Goal: Entertainment & Leisure: Consume media (video, audio)

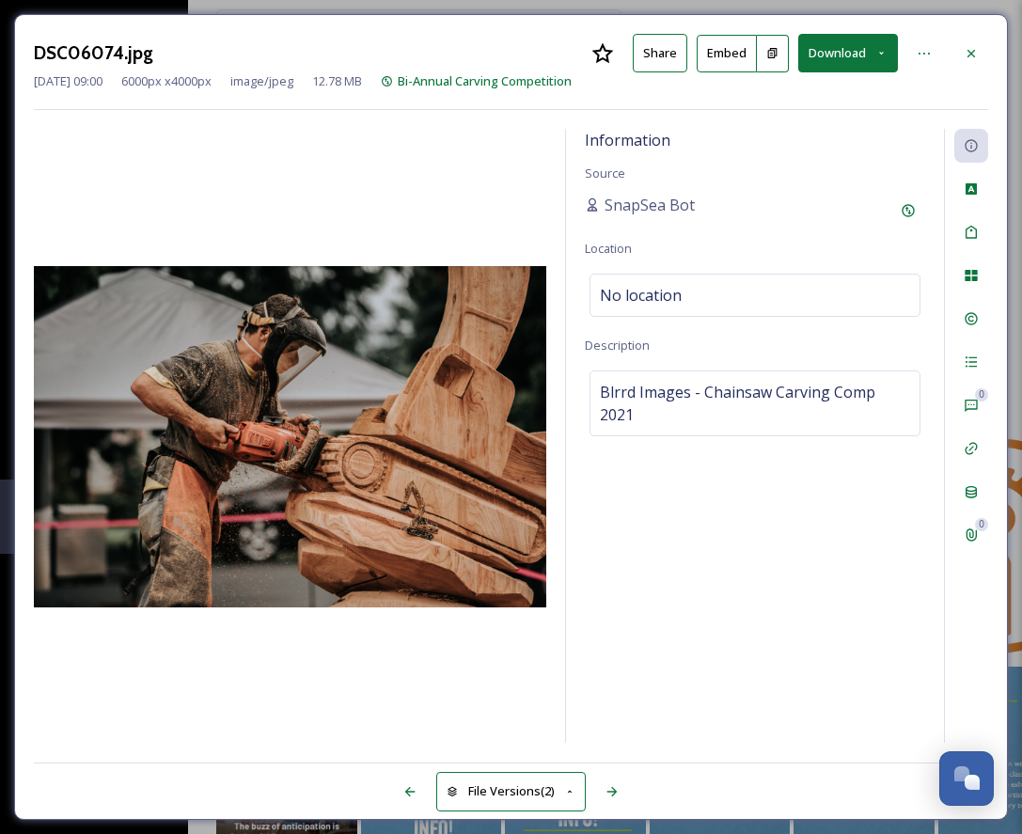
scroll to position [2817, 0]
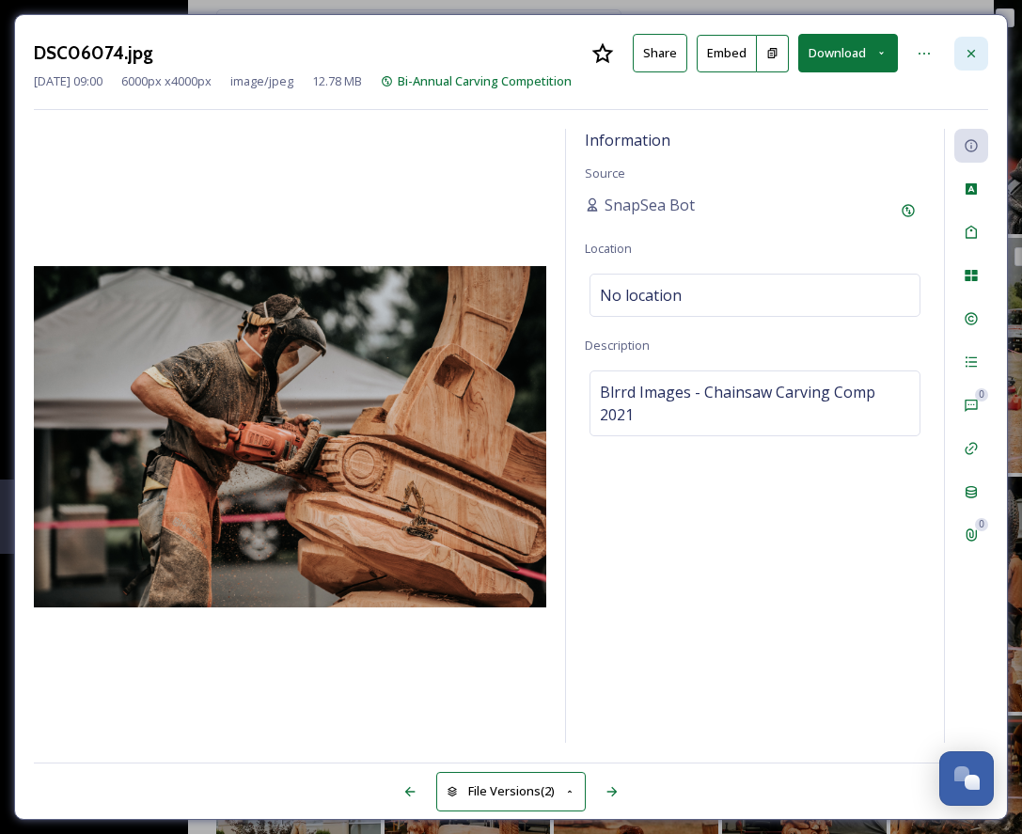
click at [975, 51] on icon at bounding box center [971, 53] width 15 height 15
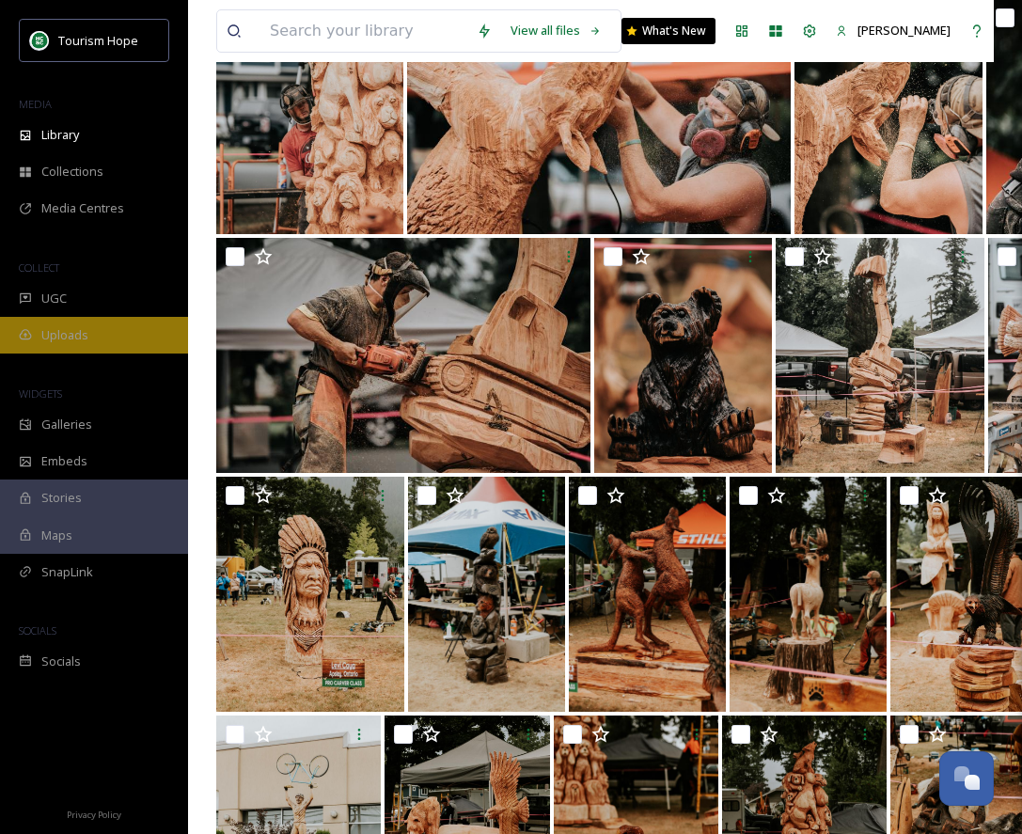
click at [107, 320] on div "Uploads" at bounding box center [94, 335] width 188 height 37
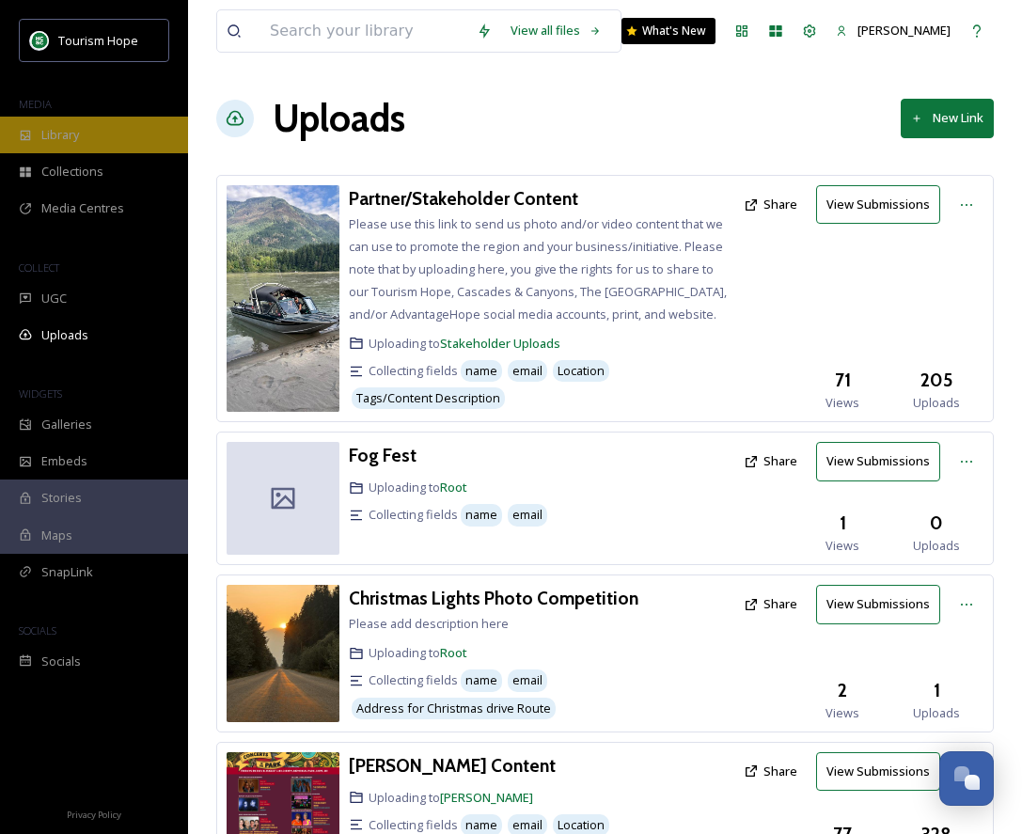
click at [66, 134] on span "Library" at bounding box center [60, 135] width 38 height 18
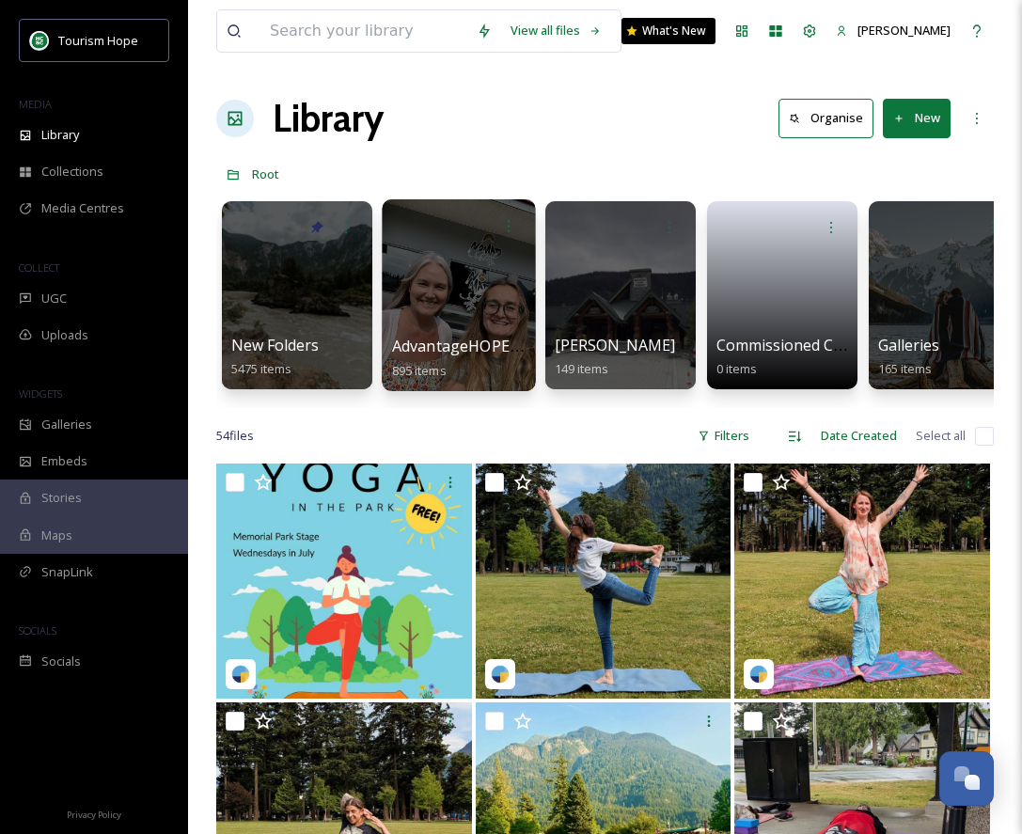
click at [437, 312] on div at bounding box center [458, 295] width 153 height 192
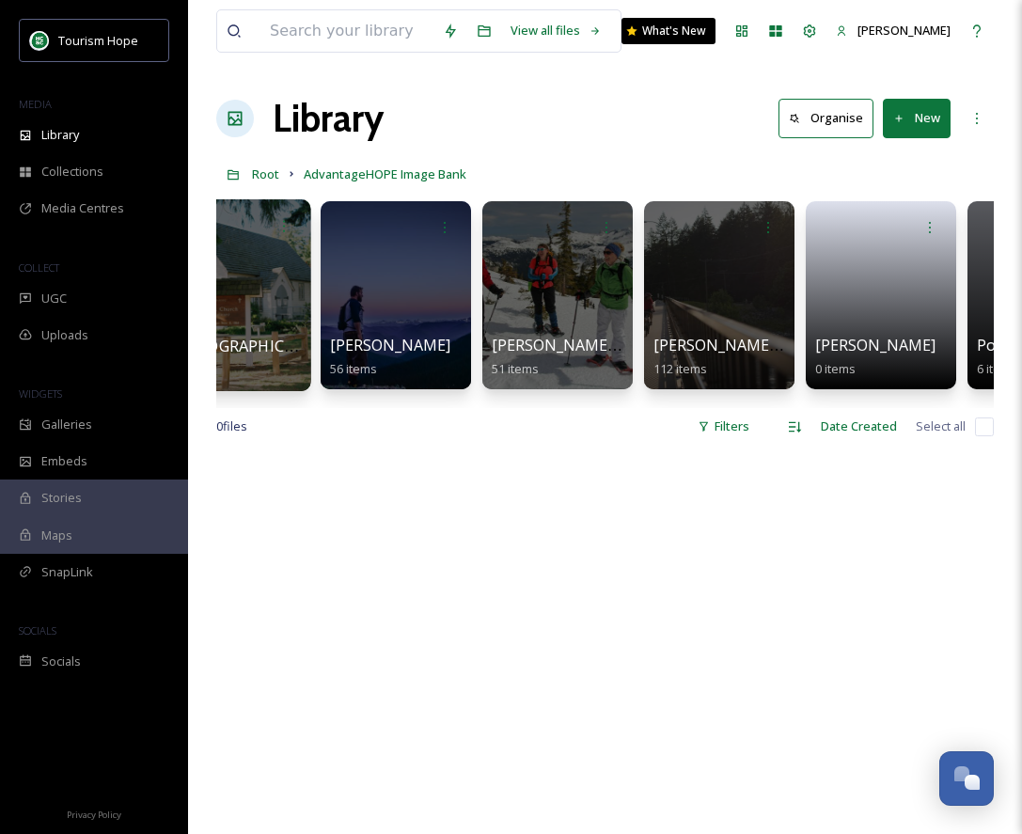
scroll to position [0, 678]
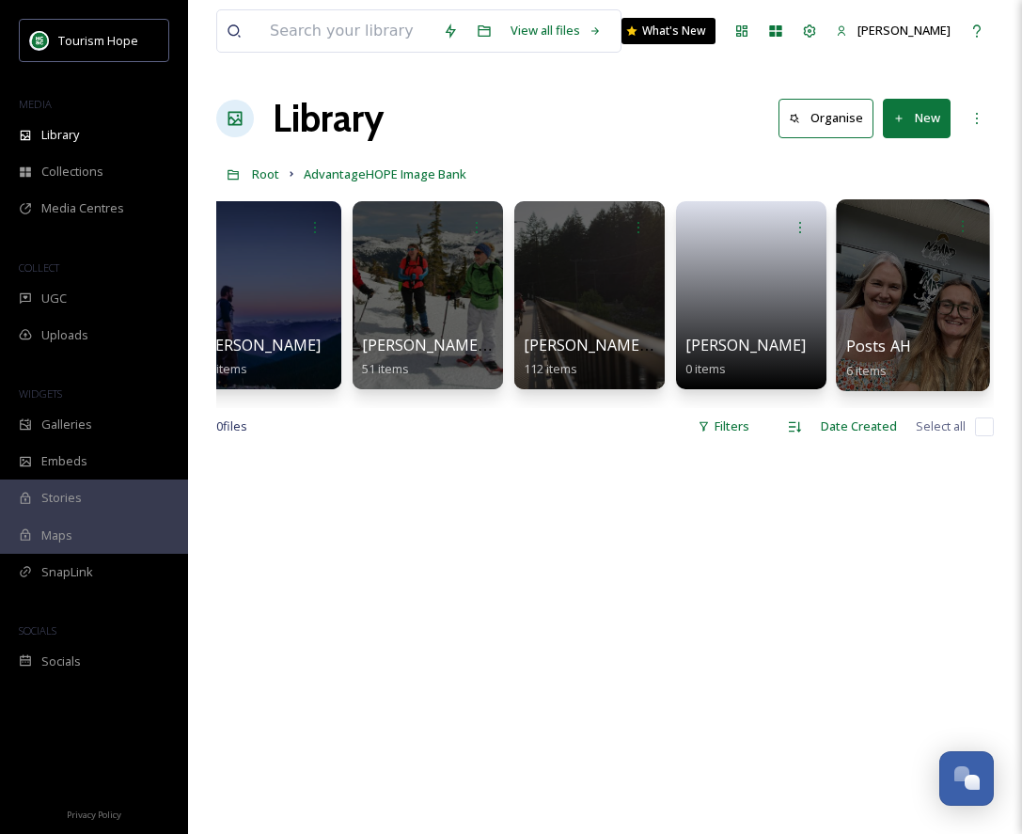
click at [918, 318] on div at bounding box center [912, 295] width 153 height 192
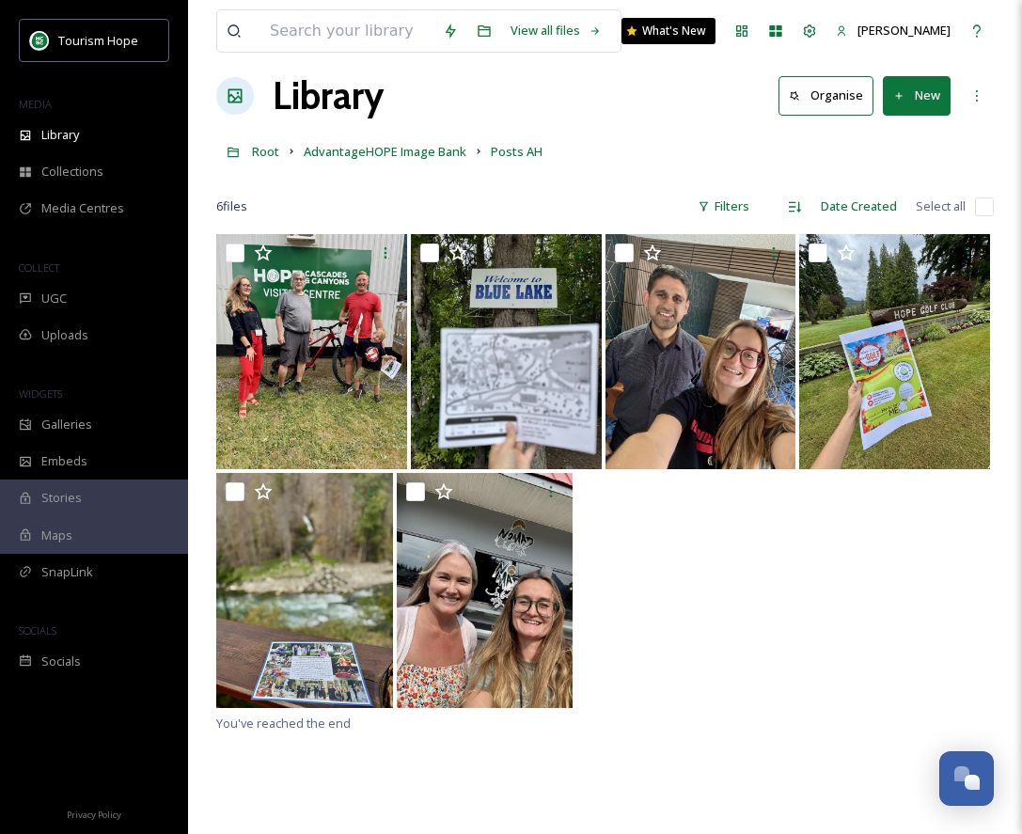
scroll to position [24, 0]
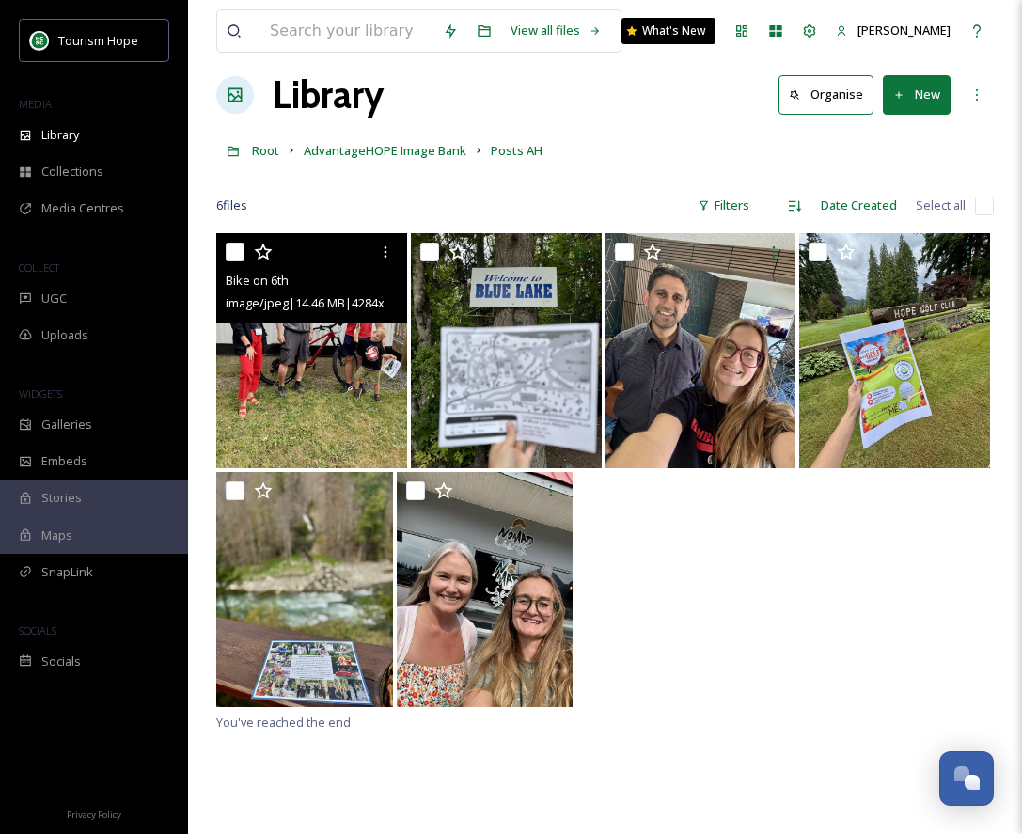
click at [312, 375] on img at bounding box center [311, 350] width 191 height 235
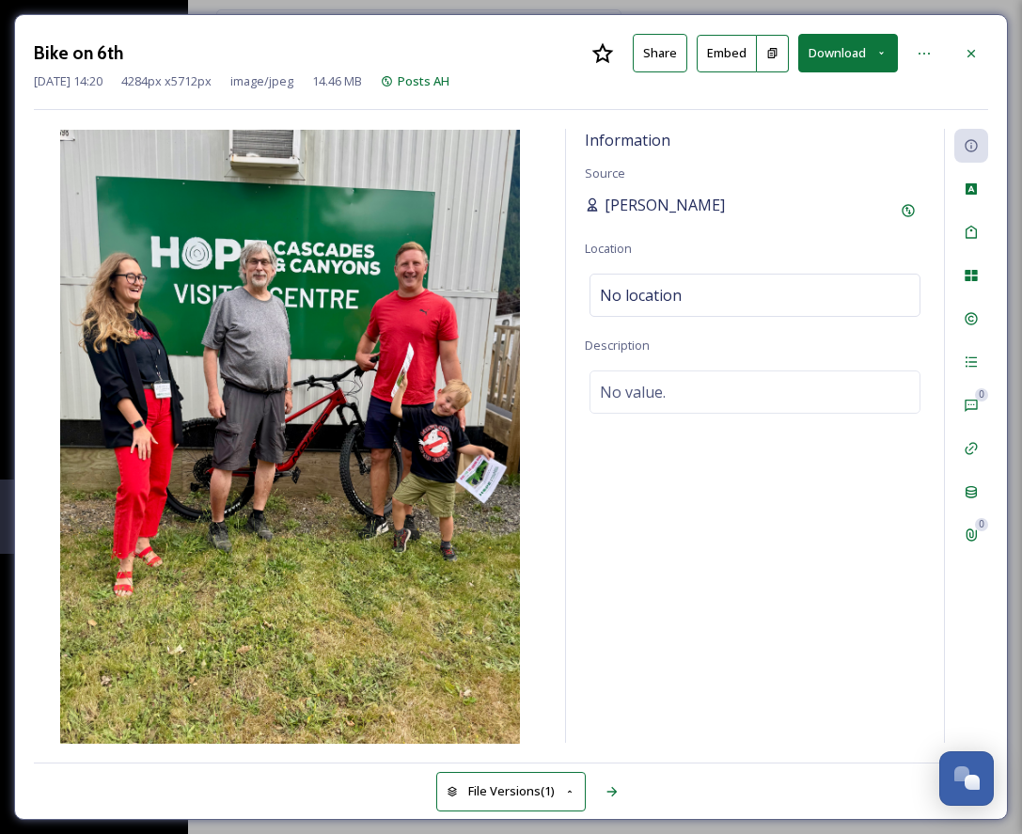
click at [692, 201] on span "[PERSON_NAME]" at bounding box center [665, 205] width 120 height 23
click at [977, 47] on icon at bounding box center [971, 53] width 15 height 15
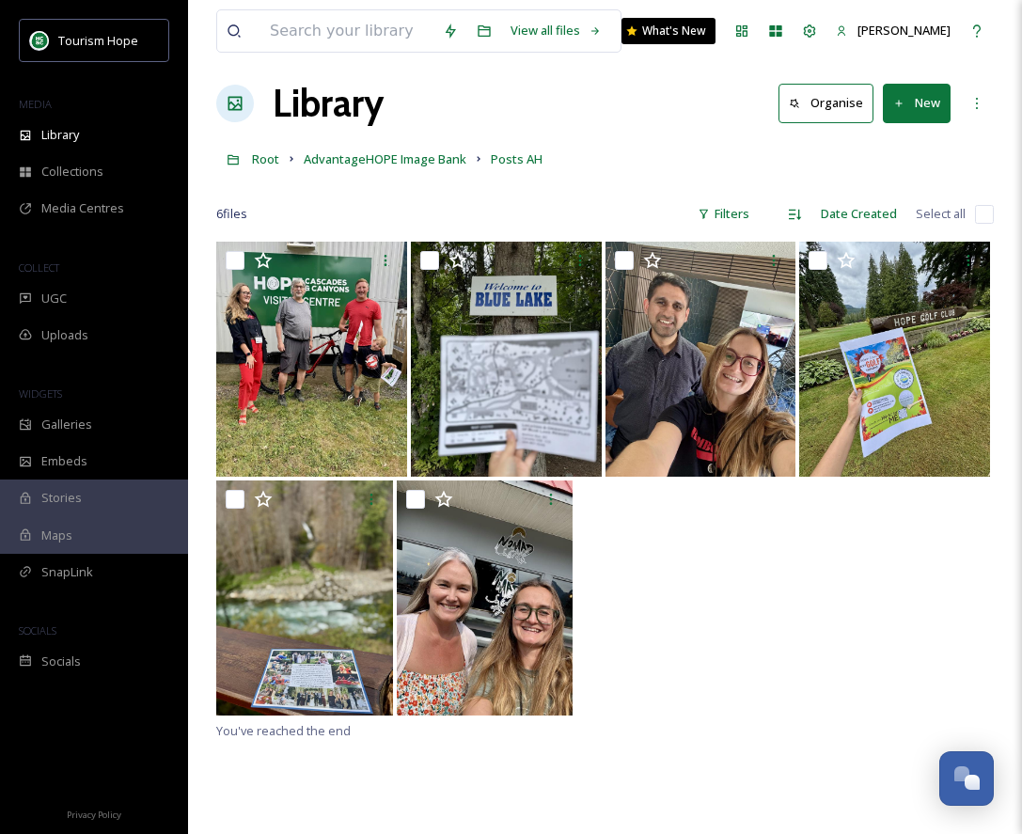
scroll to position [11, 0]
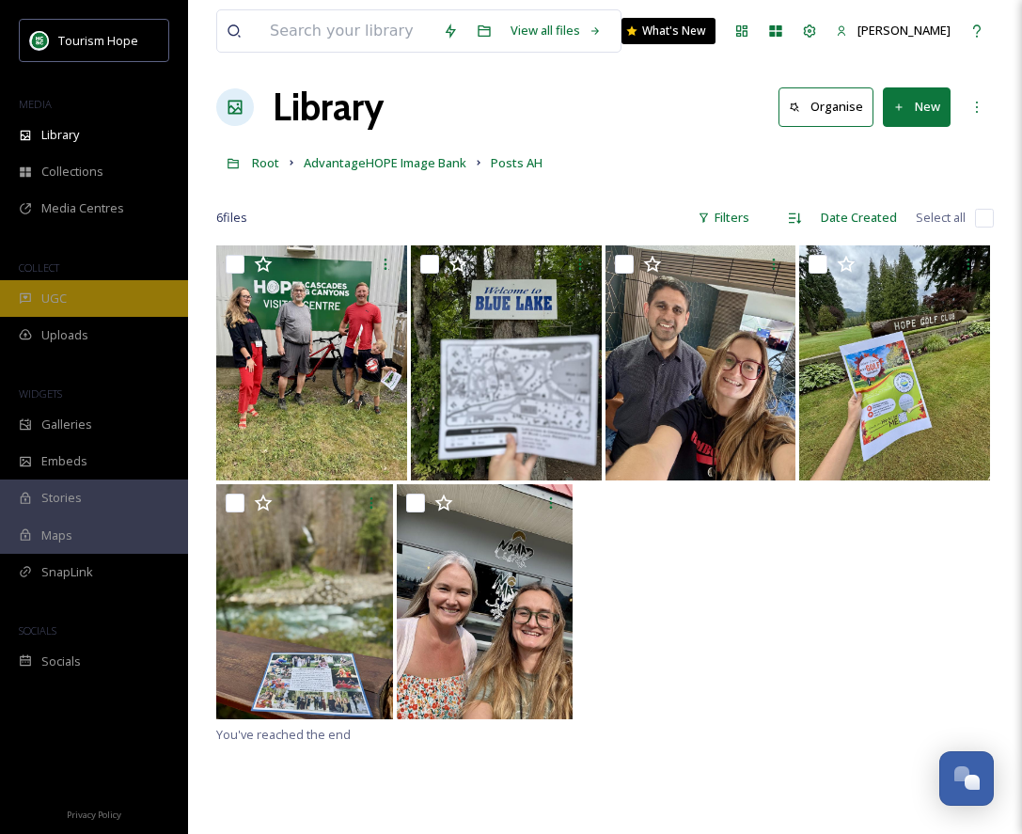
click at [111, 302] on div "UGC" at bounding box center [94, 298] width 188 height 37
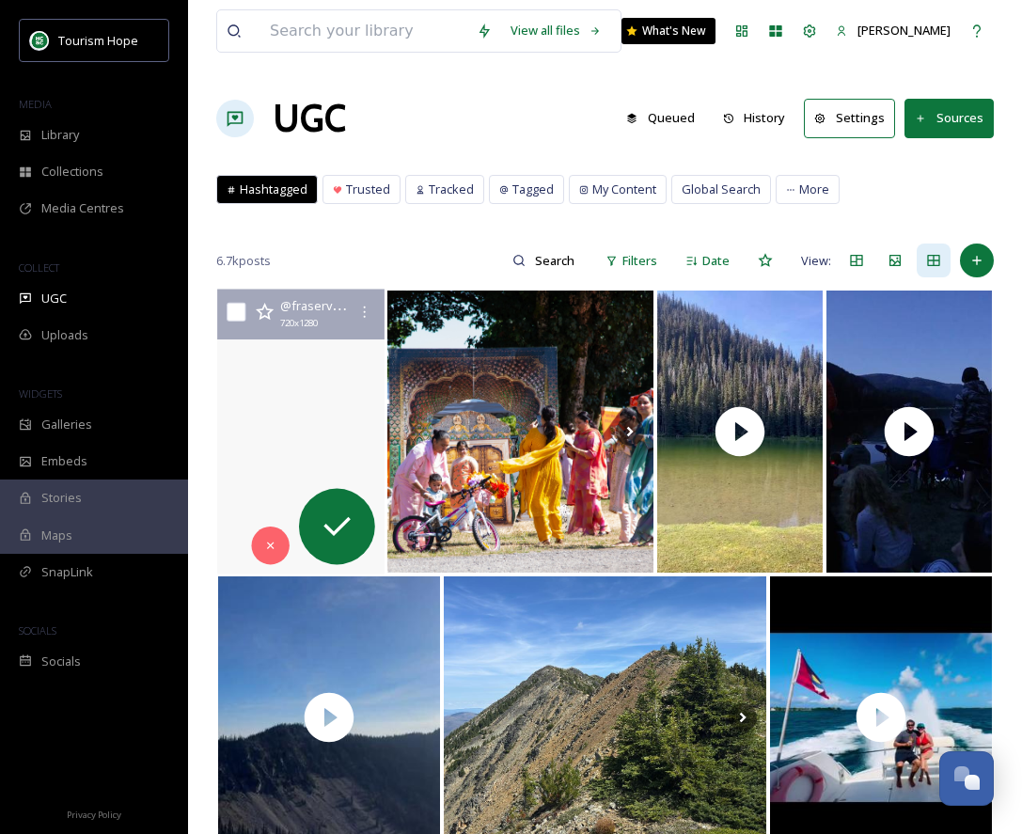
click at [341, 386] on video "Hope, BC📍 credit- Chris Essex #hopebc #fyp #viral #britishcolumbia #vancouverbc…" at bounding box center [300, 432] width 171 height 285
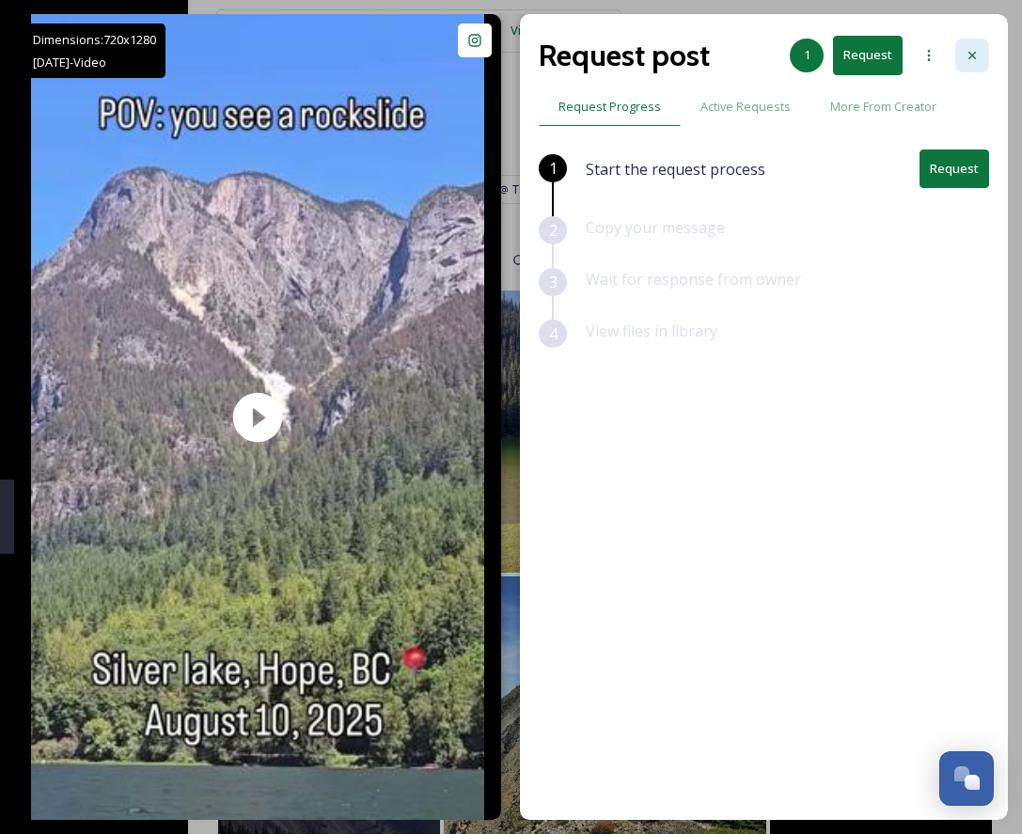
click at [968, 53] on icon at bounding box center [972, 55] width 15 height 15
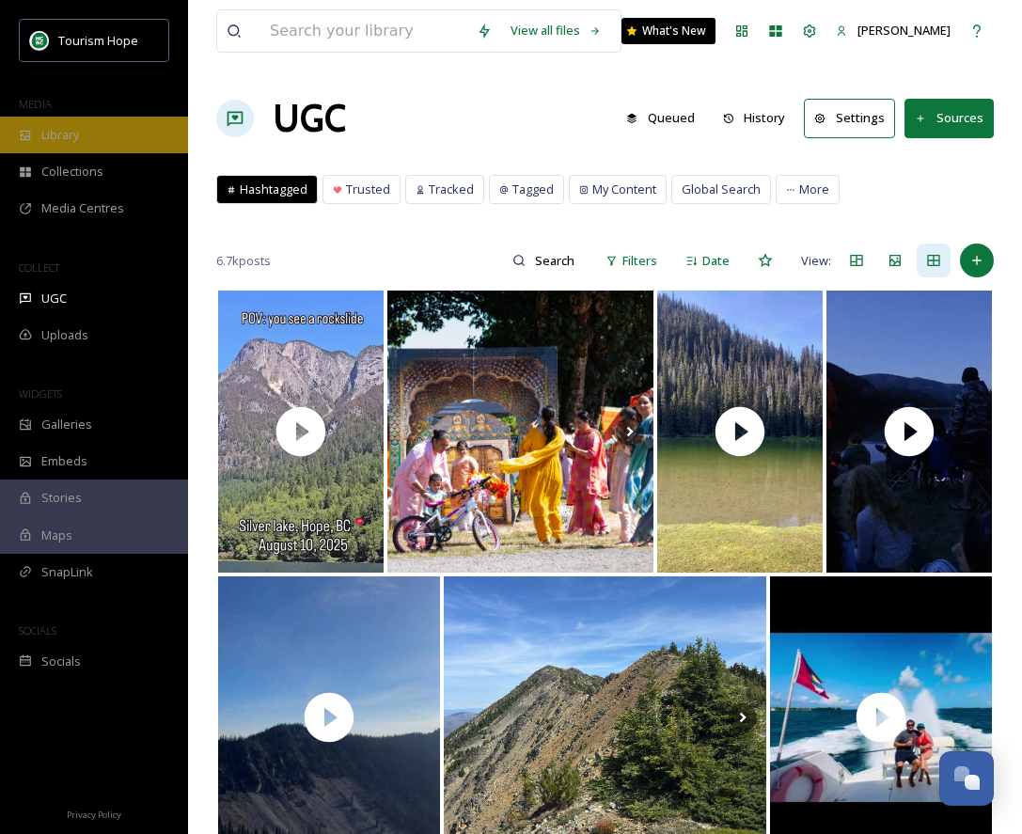
click at [98, 133] on div "Library" at bounding box center [94, 135] width 188 height 37
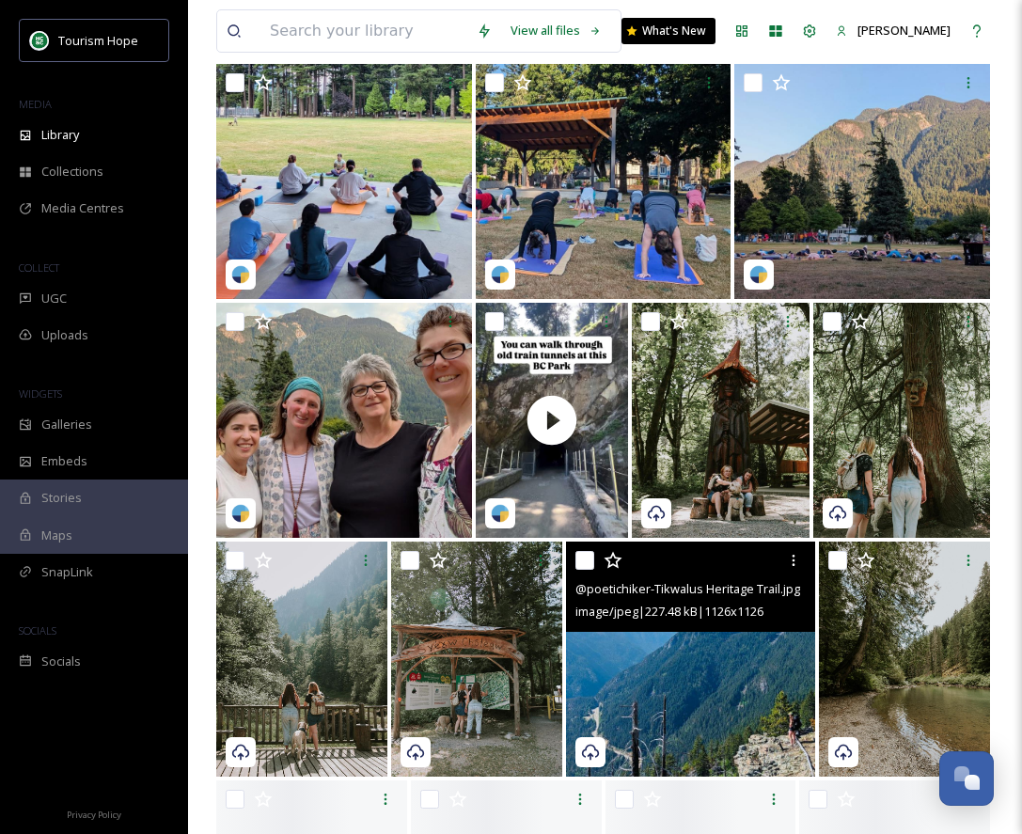
scroll to position [1115, 0]
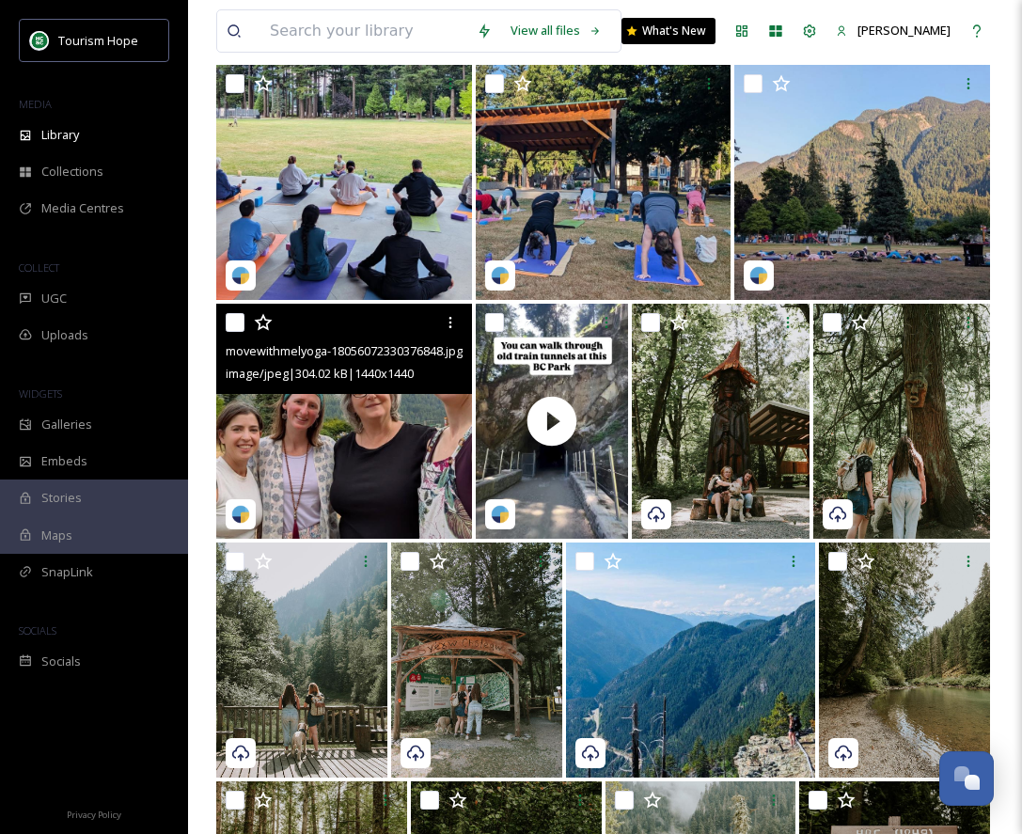
click at [338, 424] on img at bounding box center [344, 421] width 256 height 235
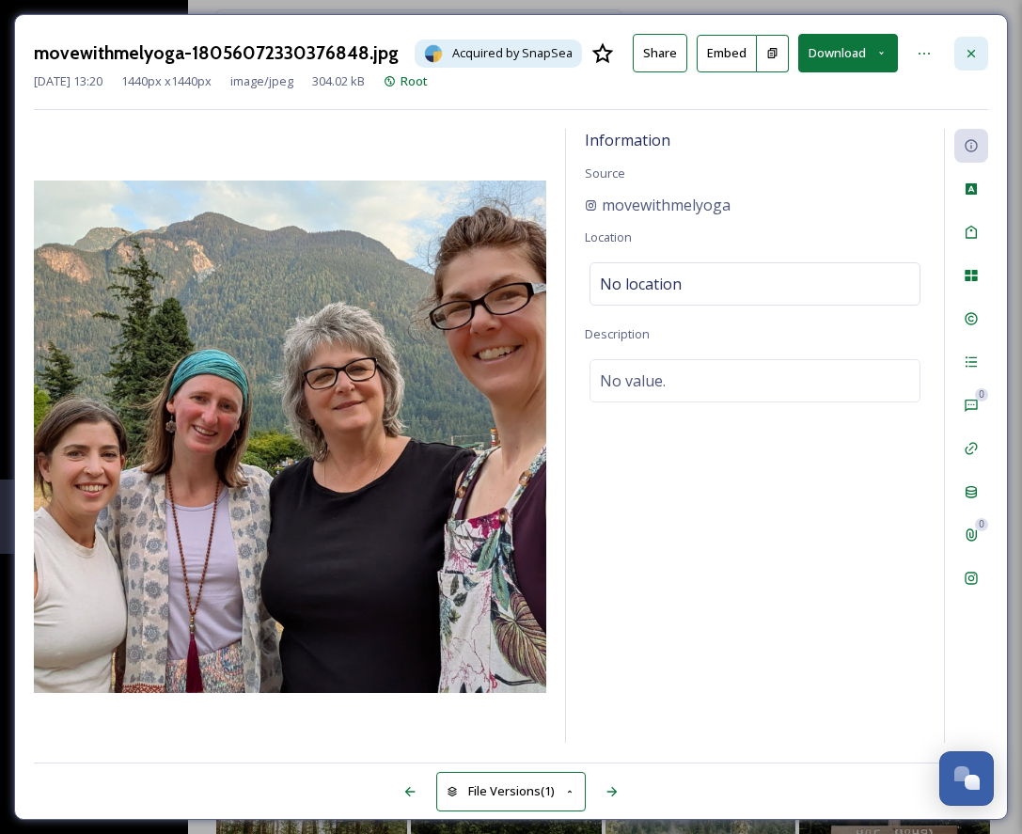
click at [978, 51] on icon at bounding box center [971, 53] width 15 height 15
